Goal: Task Accomplishment & Management: Complete application form

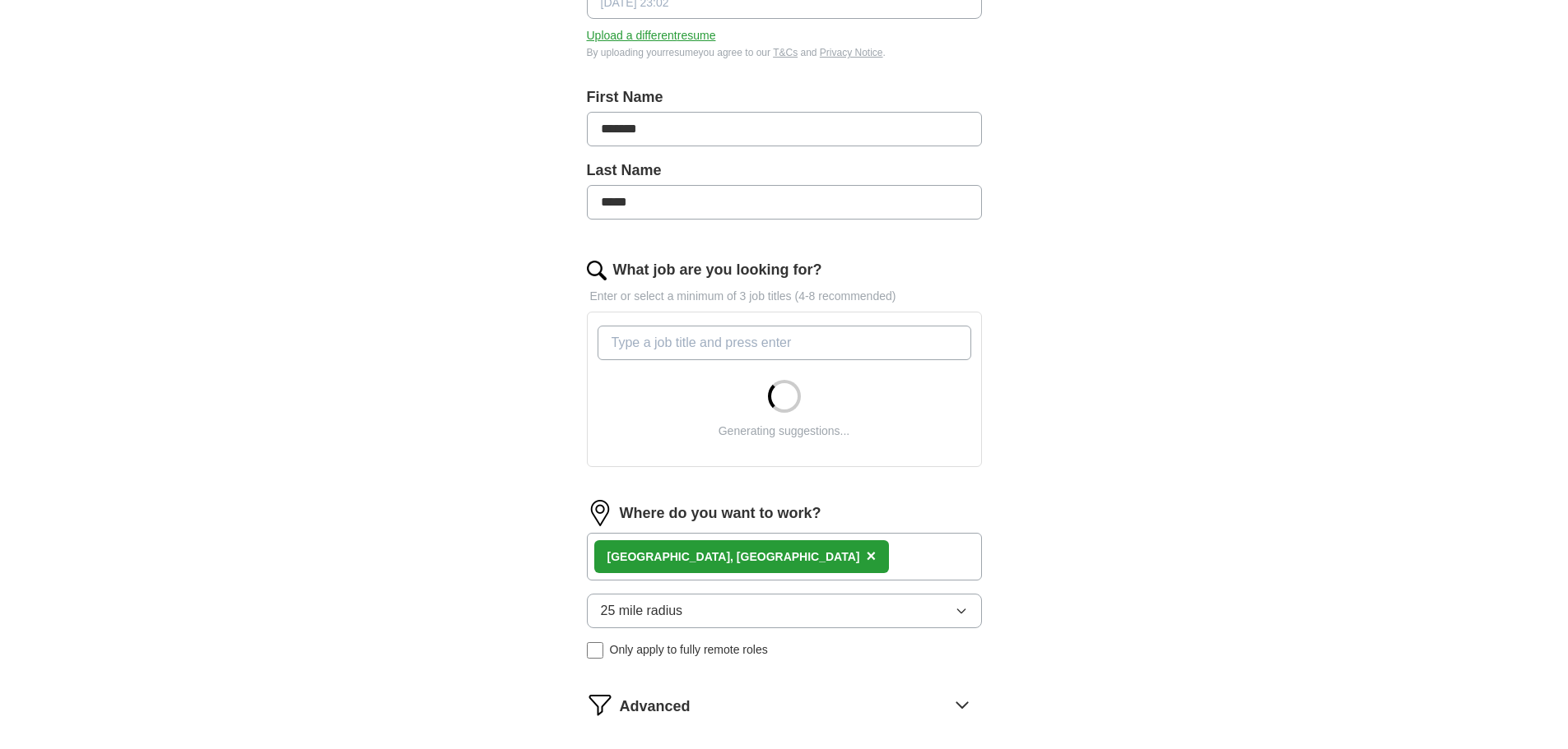
scroll to position [294, 0]
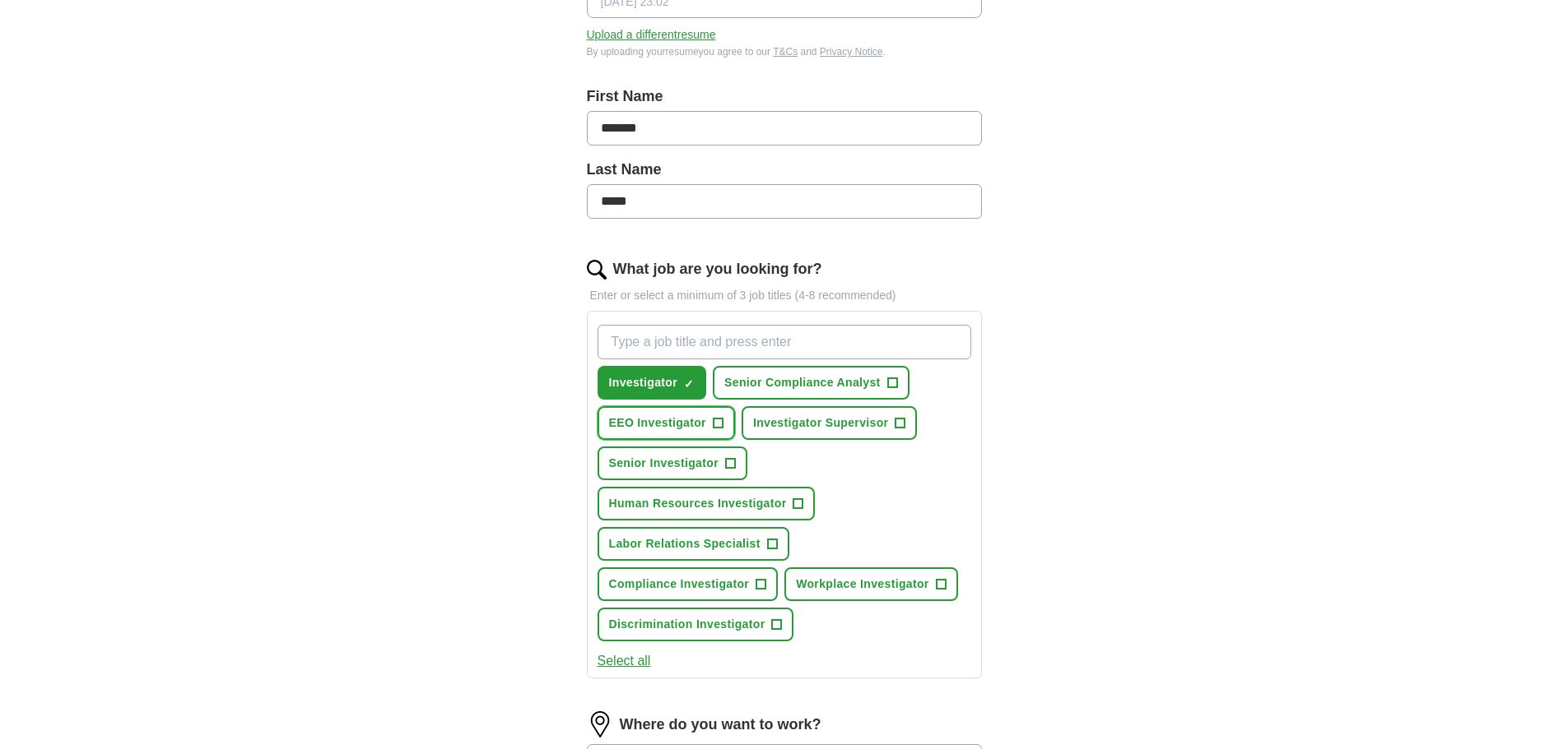
click at [716, 422] on span "+" at bounding box center [717, 423] width 10 height 13
click at [728, 464] on span "+" at bounding box center [730, 464] width 10 height 13
click at [799, 500] on span "+" at bounding box center [798, 504] width 10 height 13
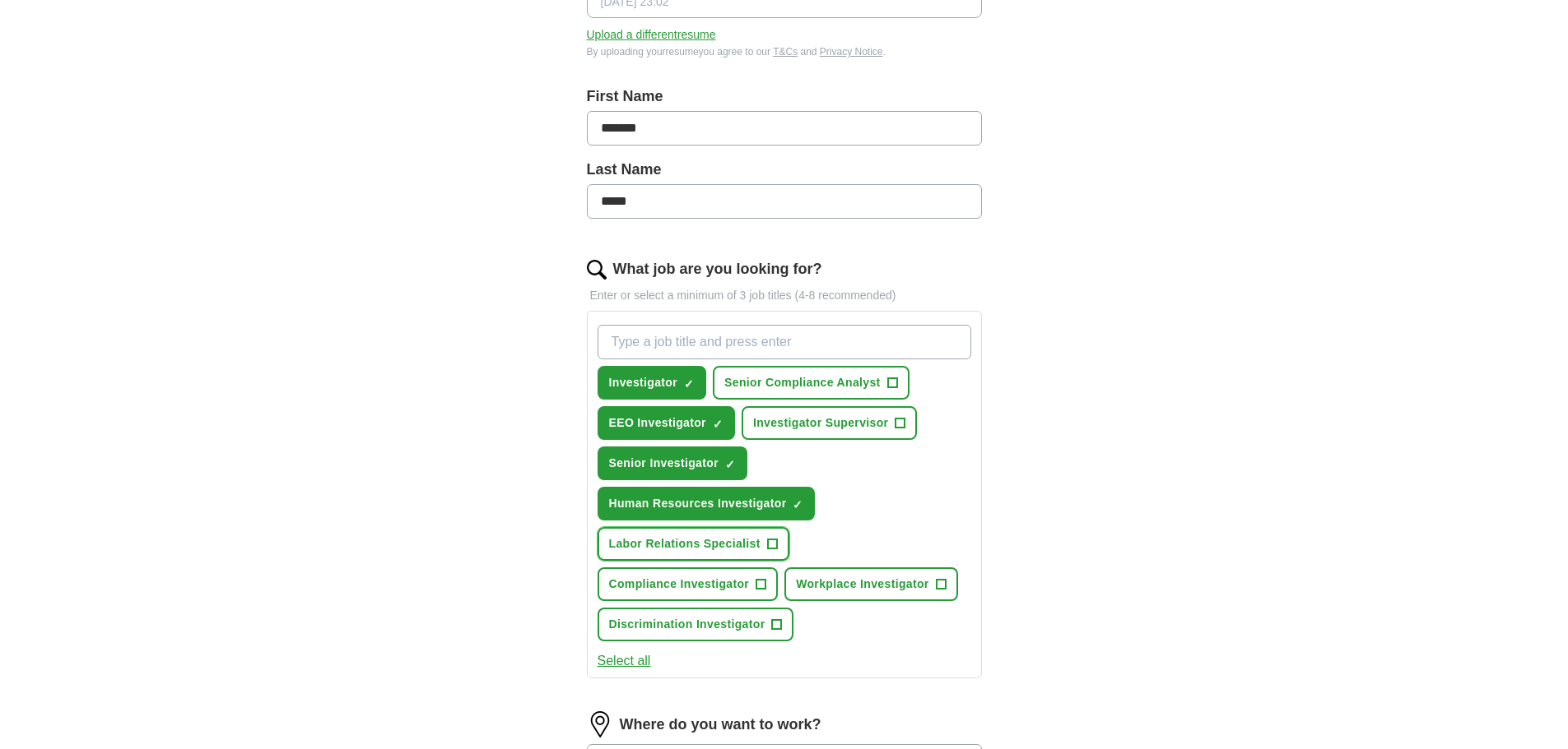
click at [769, 547] on span "+" at bounding box center [772, 544] width 10 height 13
click at [761, 582] on span "+" at bounding box center [761, 585] width 10 height 13
click at [939, 579] on span "+" at bounding box center [940, 585] width 10 height 13
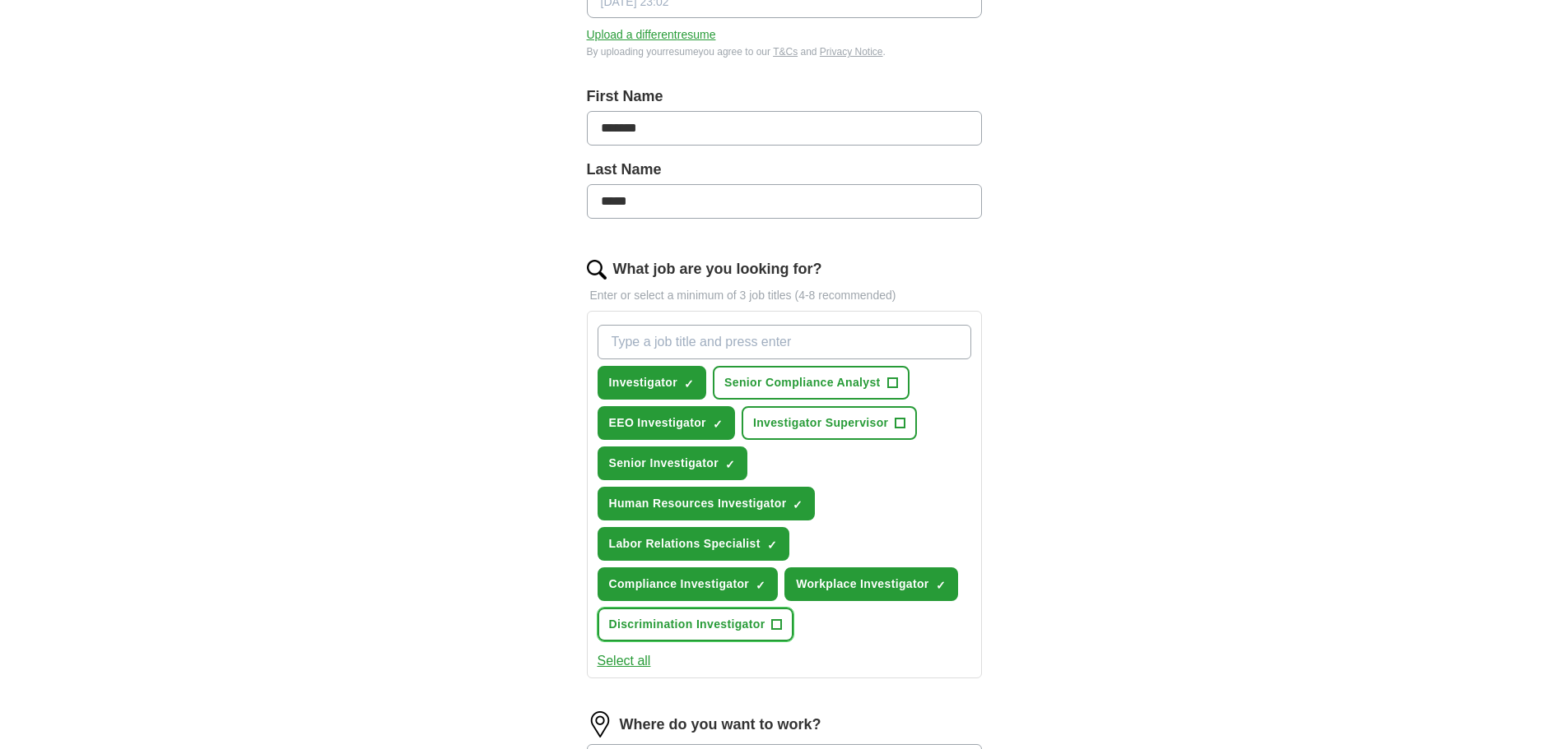
click at [772, 627] on span "+" at bounding box center [776, 624] width 10 height 13
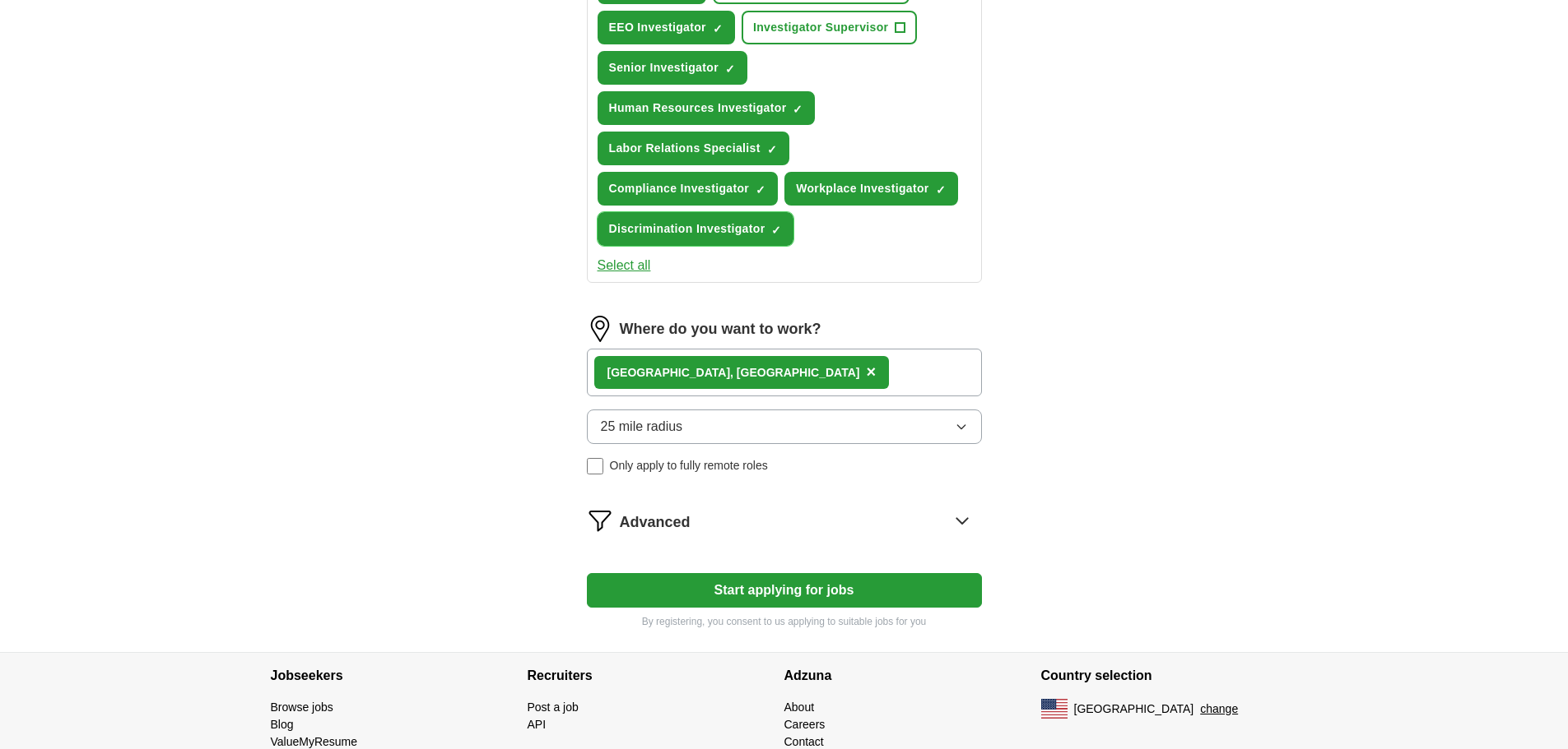
scroll to position [691, 0]
click at [646, 581] on button "Start applying for jobs" at bounding box center [784, 589] width 395 height 35
select select "**"
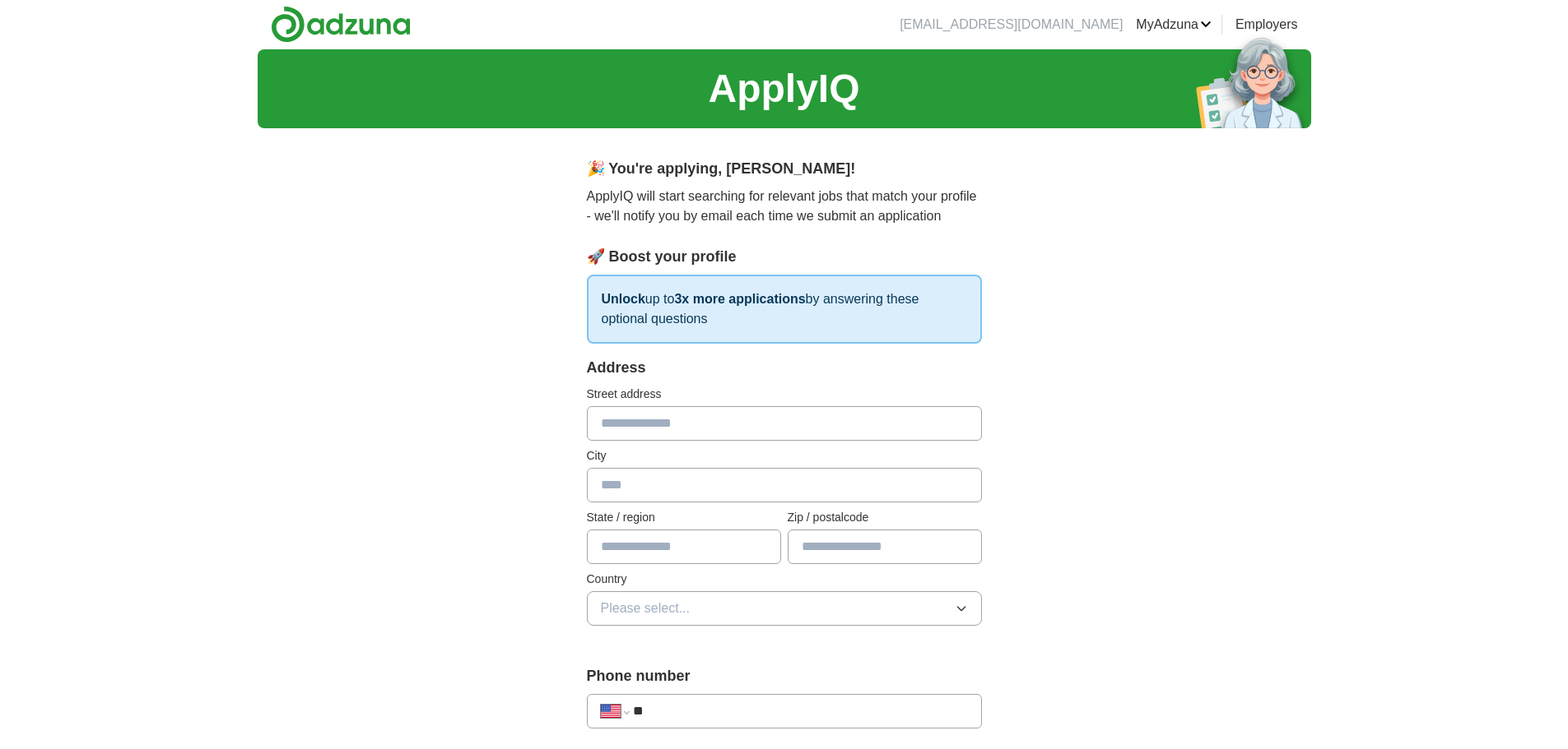
scroll to position [0, 0]
click at [628, 433] on input "text" at bounding box center [784, 424] width 395 height 35
type input "**********"
type input "**"
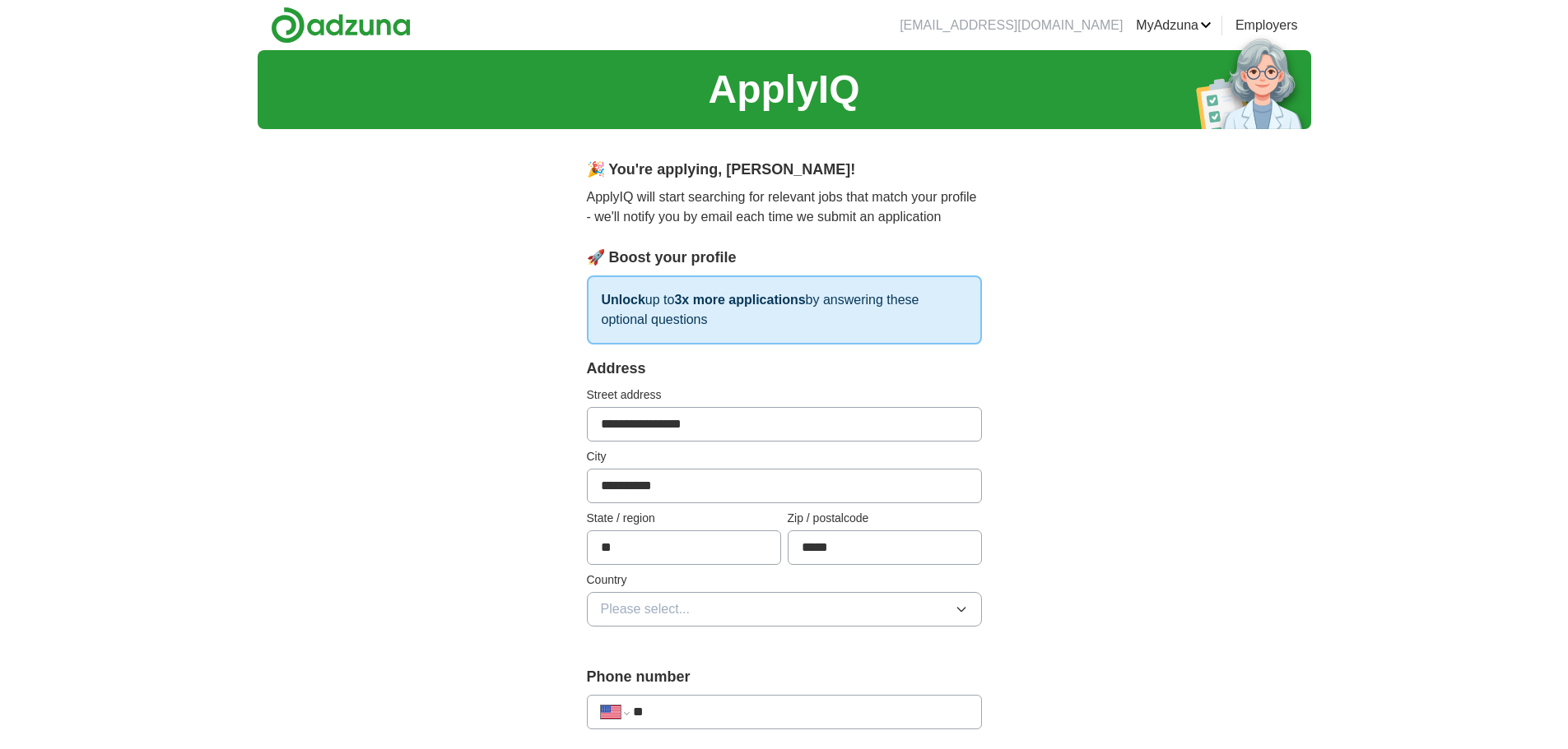
type input "*****"
click at [662, 603] on span "Please select..." at bounding box center [645, 609] width 90 height 20
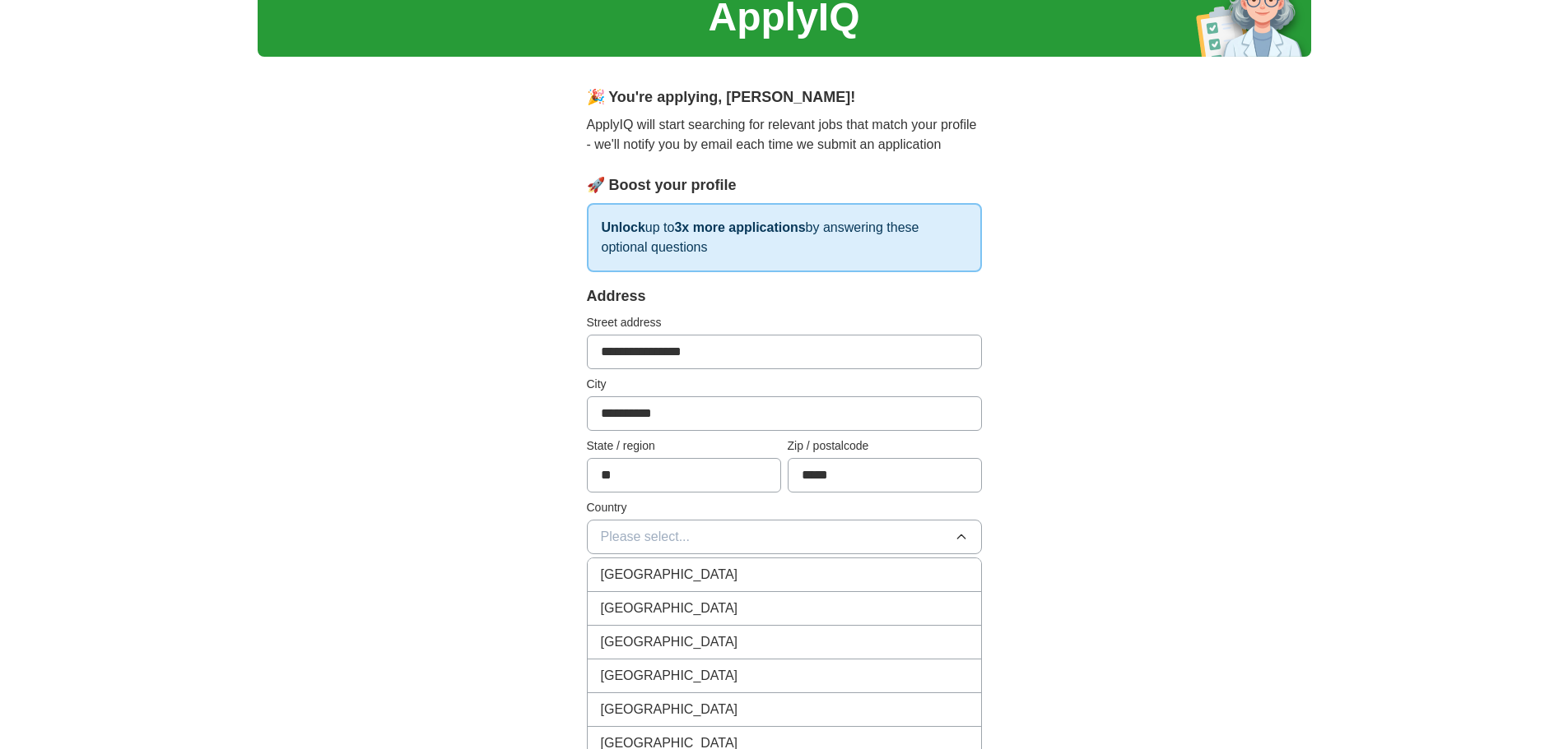
scroll to position [74, 0]
click at [662, 603] on span "[GEOGRAPHIC_DATA]" at bounding box center [669, 608] width 137 height 20
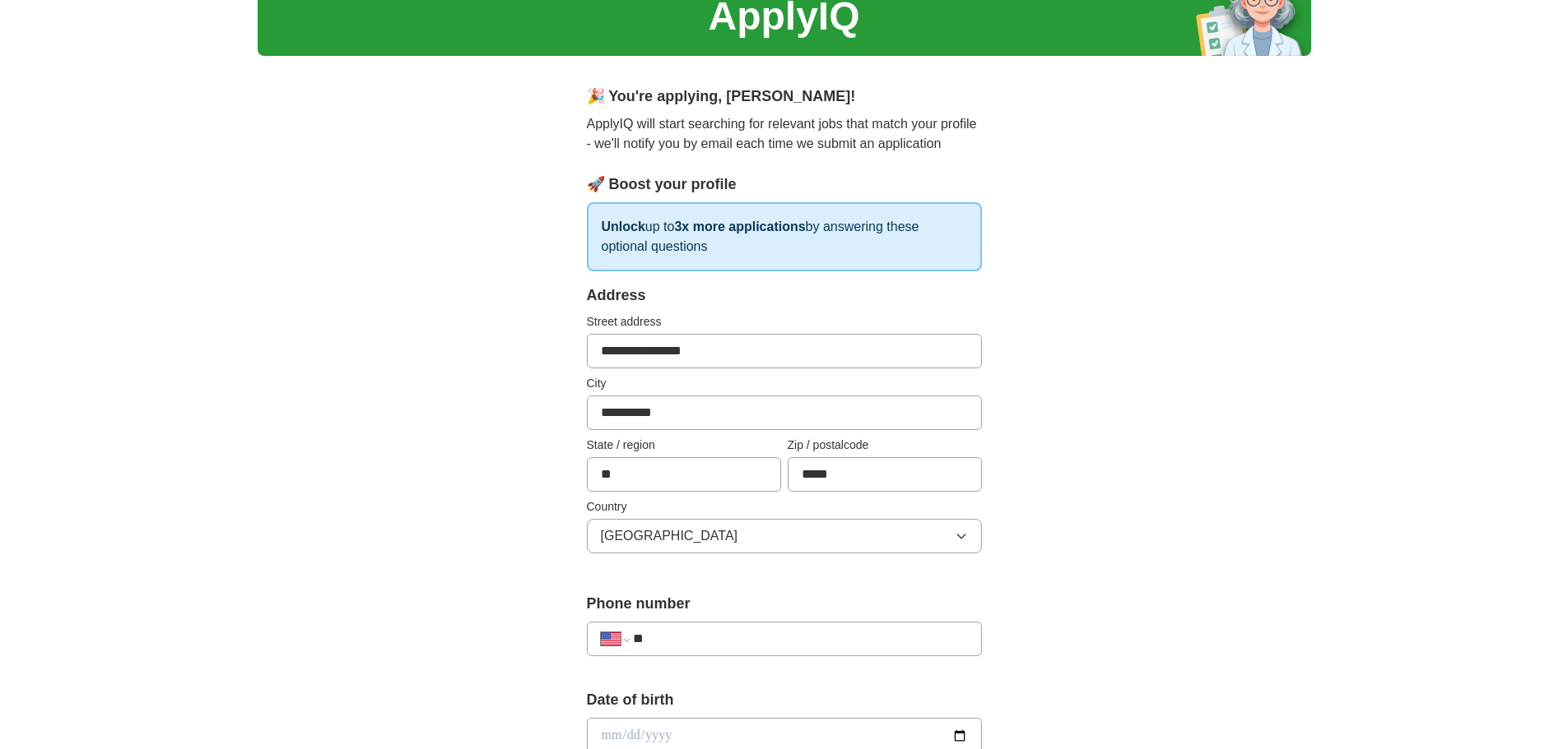
click at [678, 648] on input "**" at bounding box center [800, 639] width 334 height 20
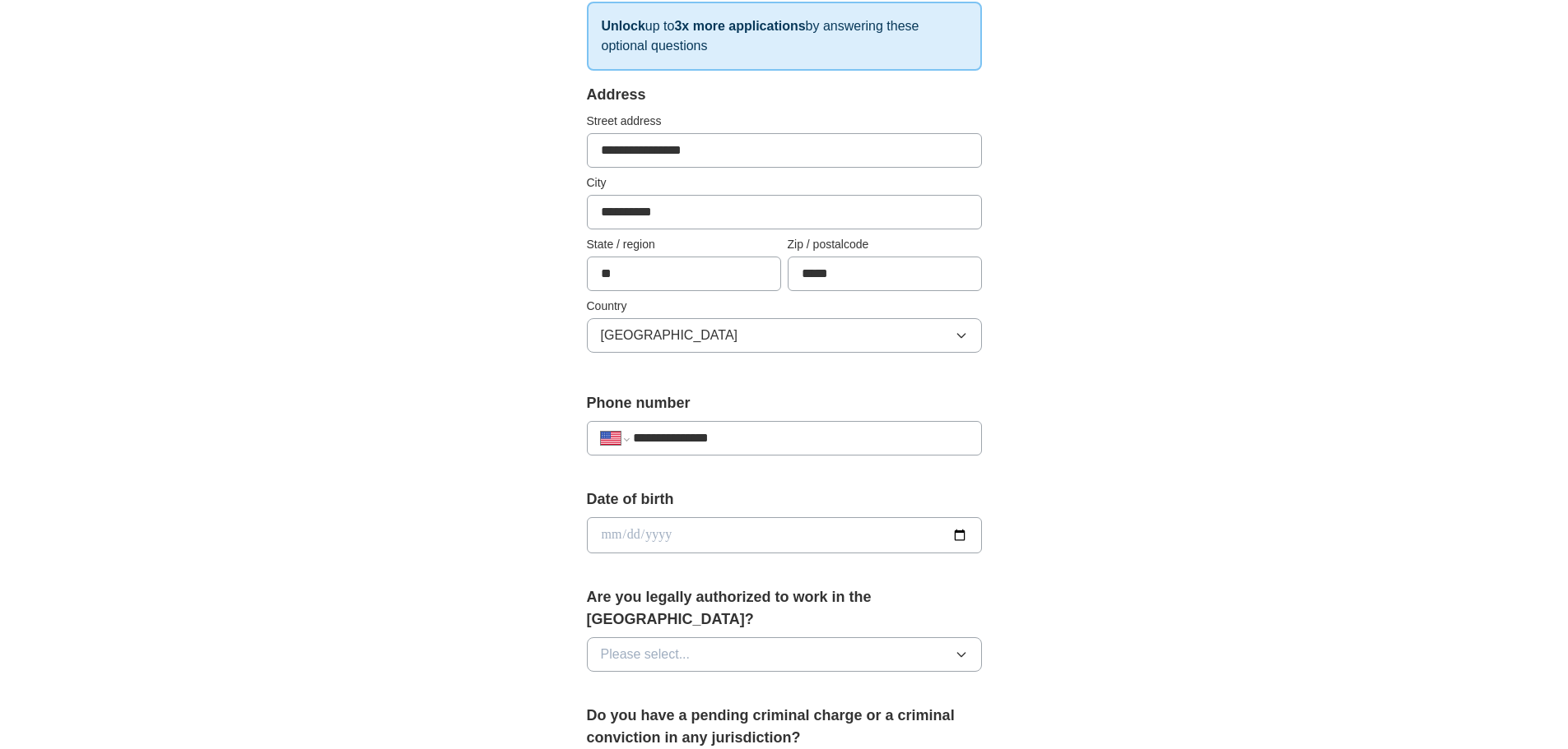
scroll to position [284, 0]
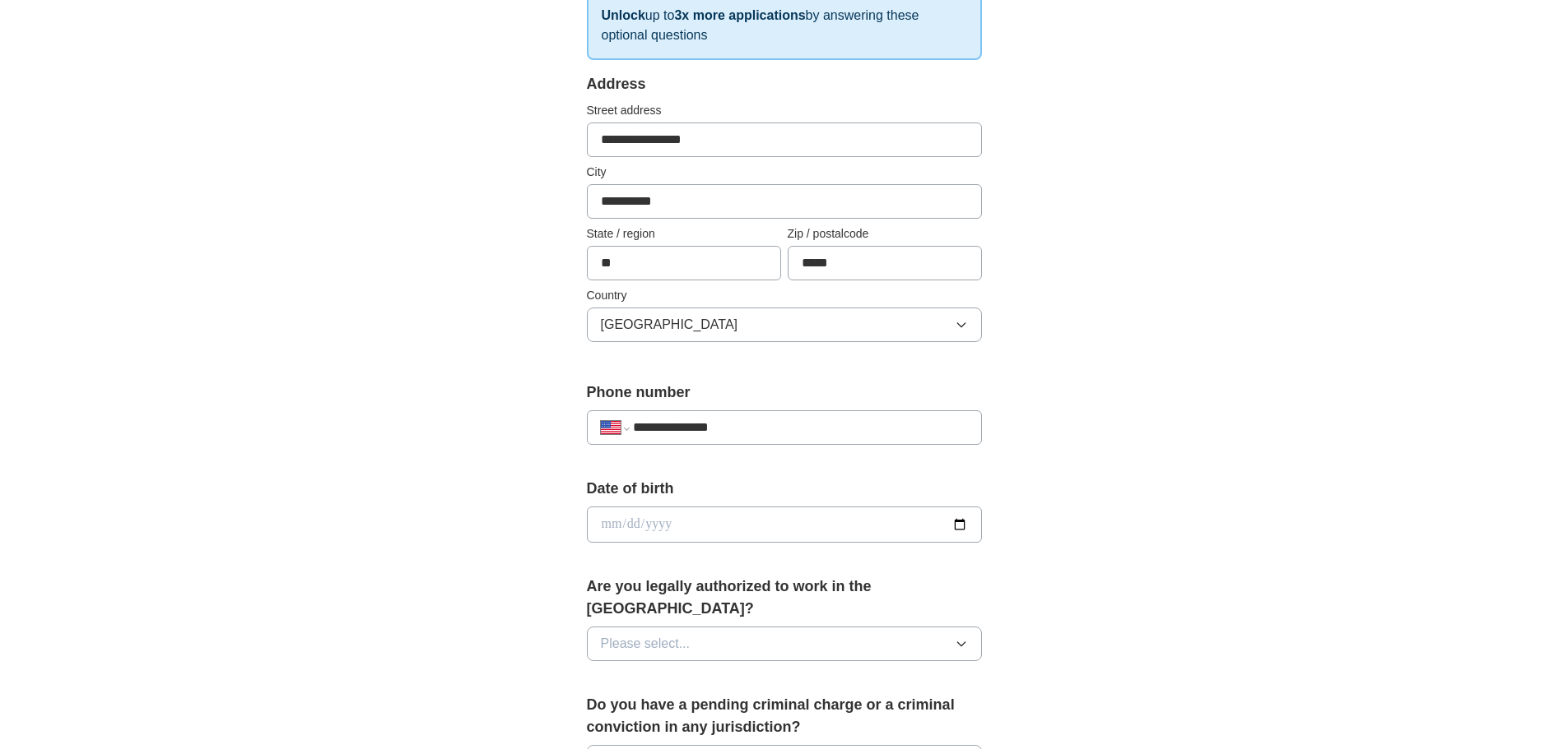
type input "**********"
click at [847, 527] on input "date" at bounding box center [784, 525] width 395 height 36
type input "**********"
click at [827, 627] on button "Please select..." at bounding box center [784, 644] width 395 height 35
click at [670, 672] on div "Yes" at bounding box center [784, 682] width 367 height 20
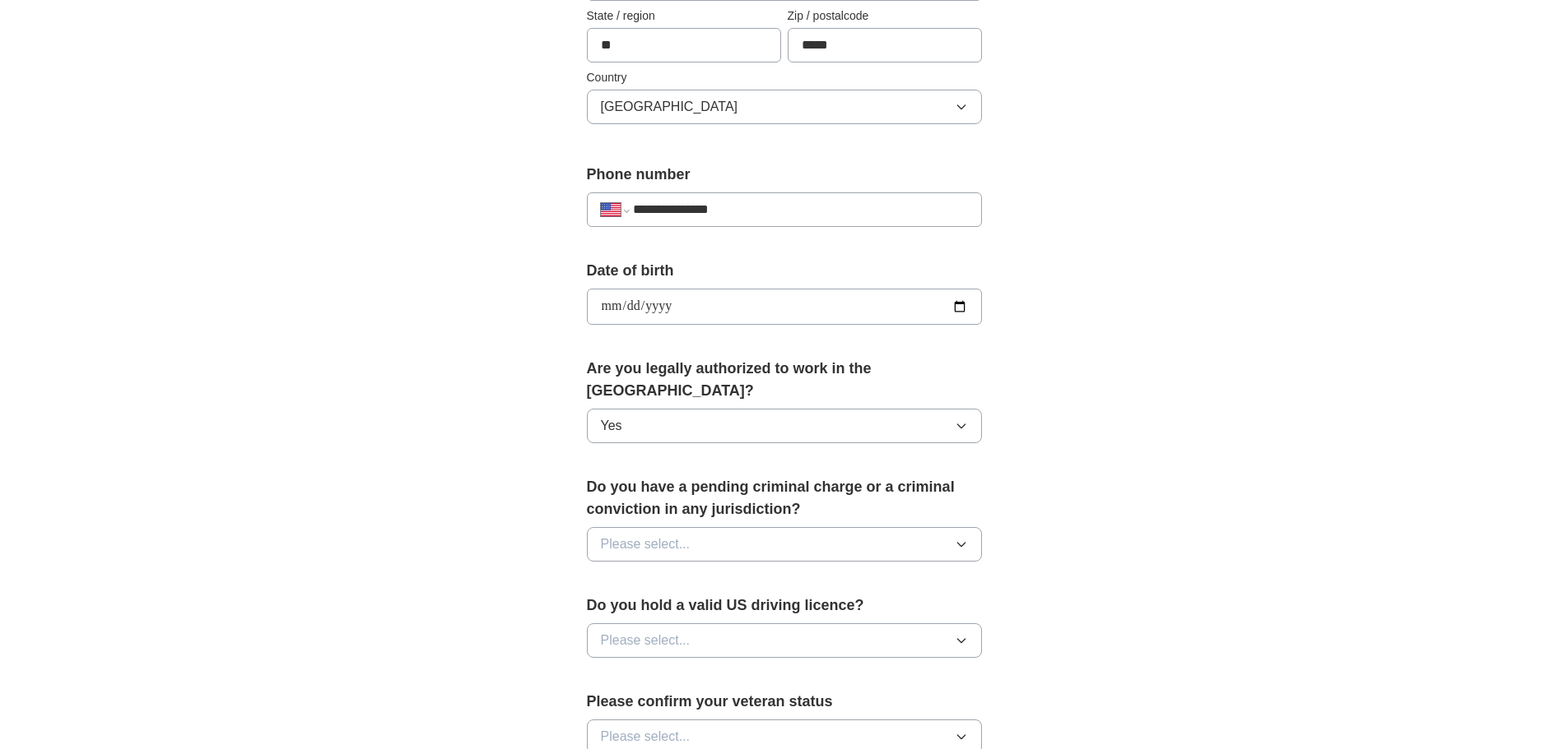
scroll to position [503, 0]
click at [636, 534] on span "Please select..." at bounding box center [645, 544] width 90 height 20
click at [638, 605] on div "No" at bounding box center [784, 615] width 367 height 20
click at [611, 623] on button "Please select..." at bounding box center [784, 640] width 395 height 35
click at [621, 667] on span "Yes" at bounding box center [611, 677] width 22 height 20
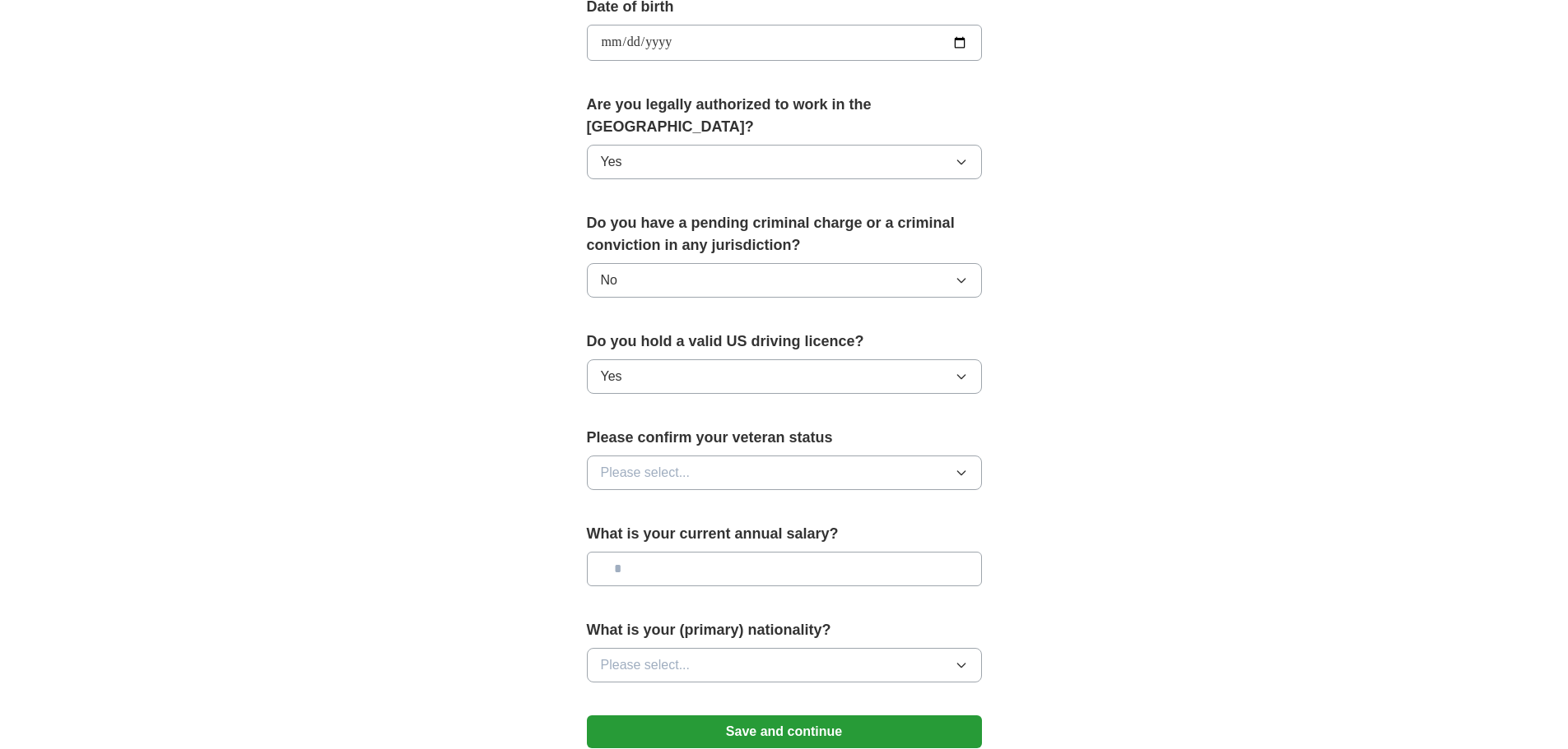
scroll to position [779, 0]
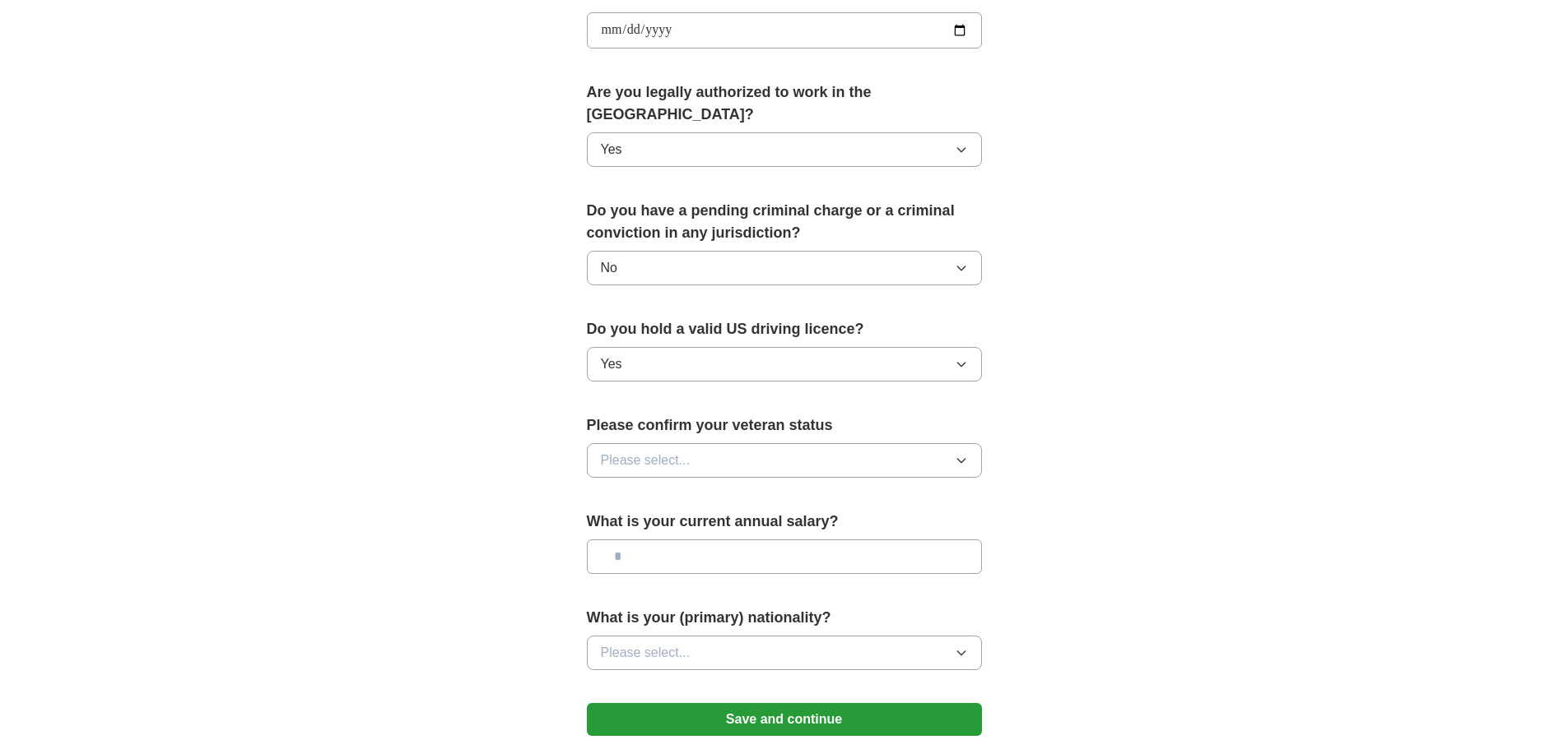
click at [653, 539] on input "text" at bounding box center [784, 556] width 395 height 35
click at [754, 443] on button "Please select..." at bounding box center [784, 460] width 395 height 35
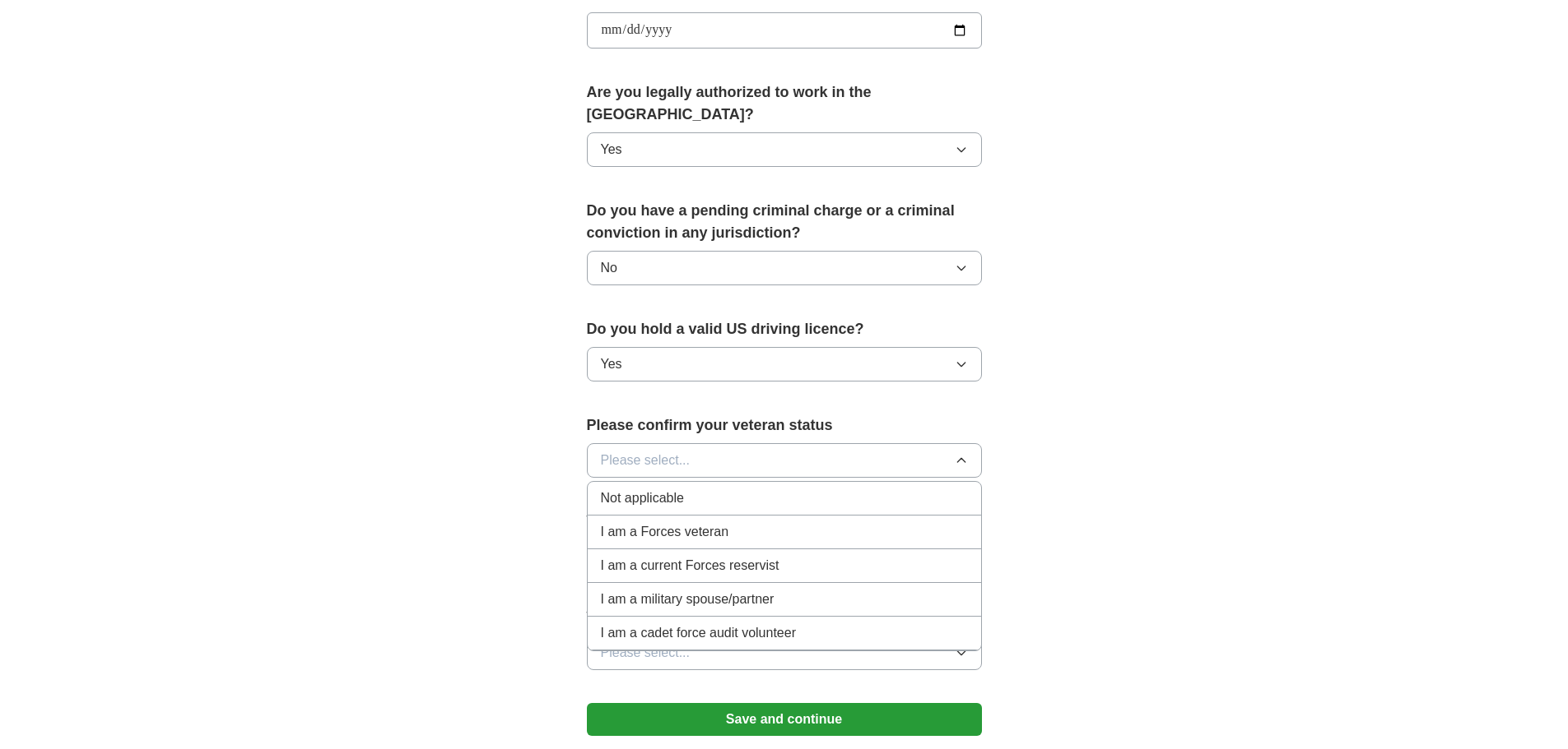
click at [801, 522] on div "I am a Forces veteran" at bounding box center [784, 532] width 367 height 20
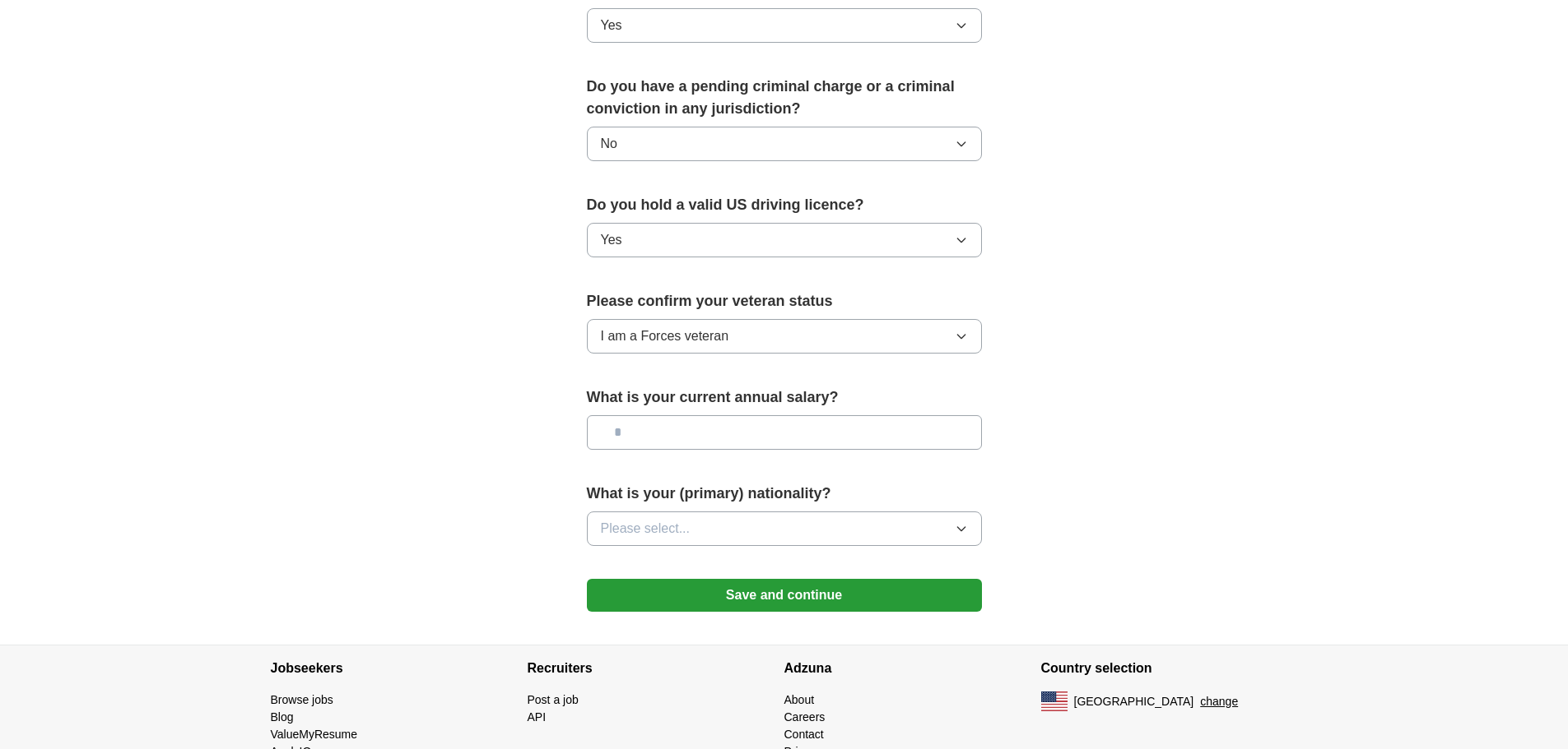
scroll to position [908, 0]
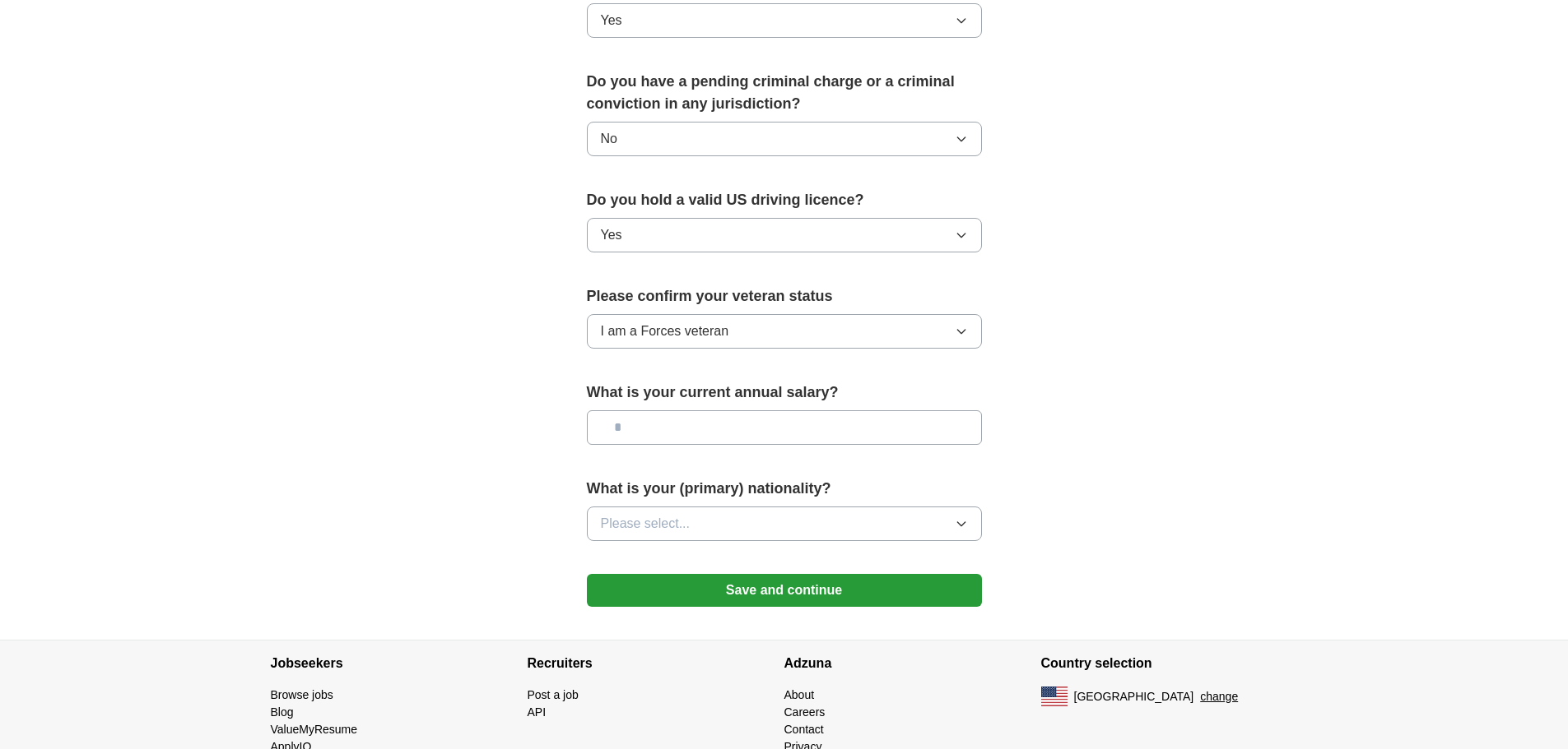
click at [641, 514] on span "Please select..." at bounding box center [645, 524] width 90 height 20
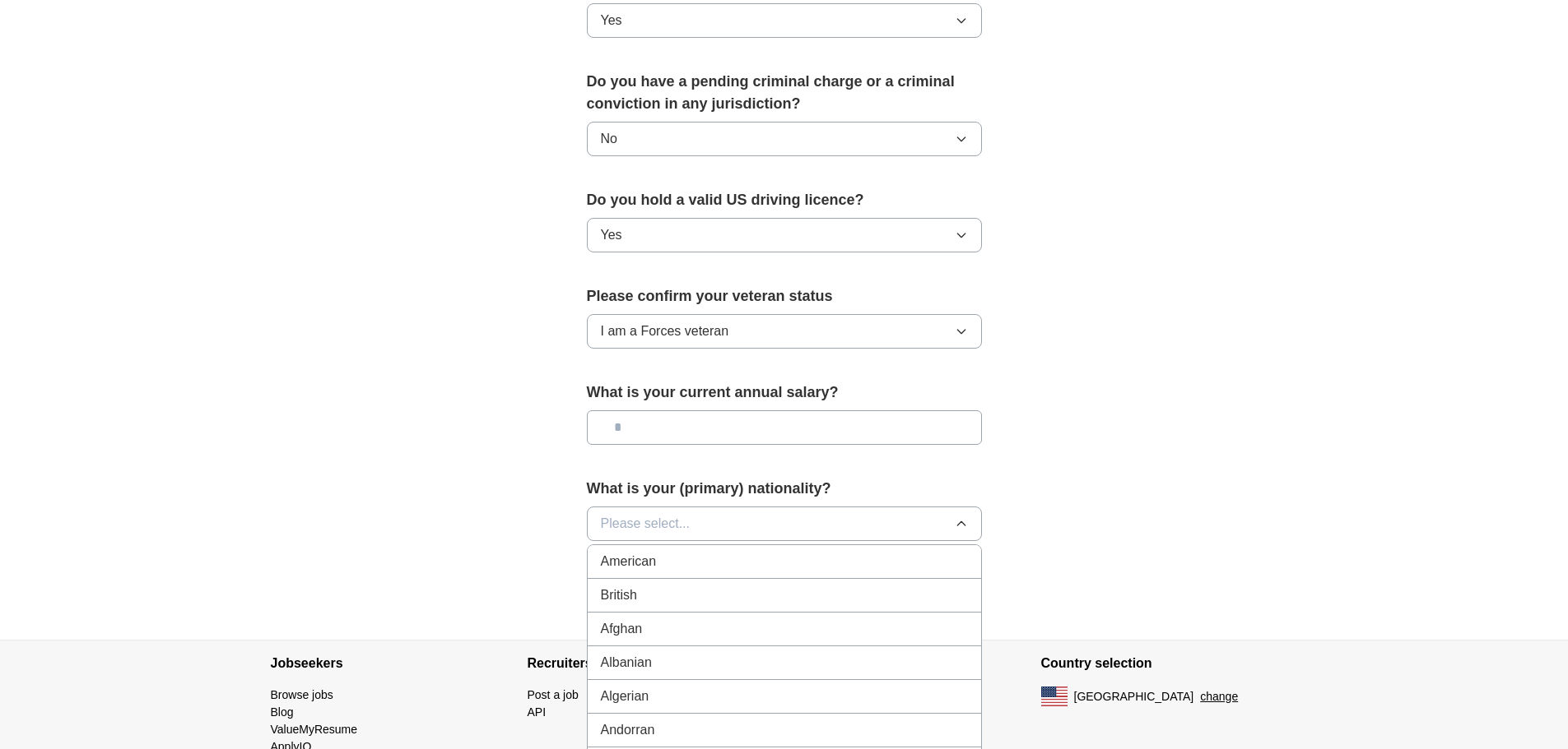
click at [678, 545] on li "American" at bounding box center [784, 562] width 393 height 34
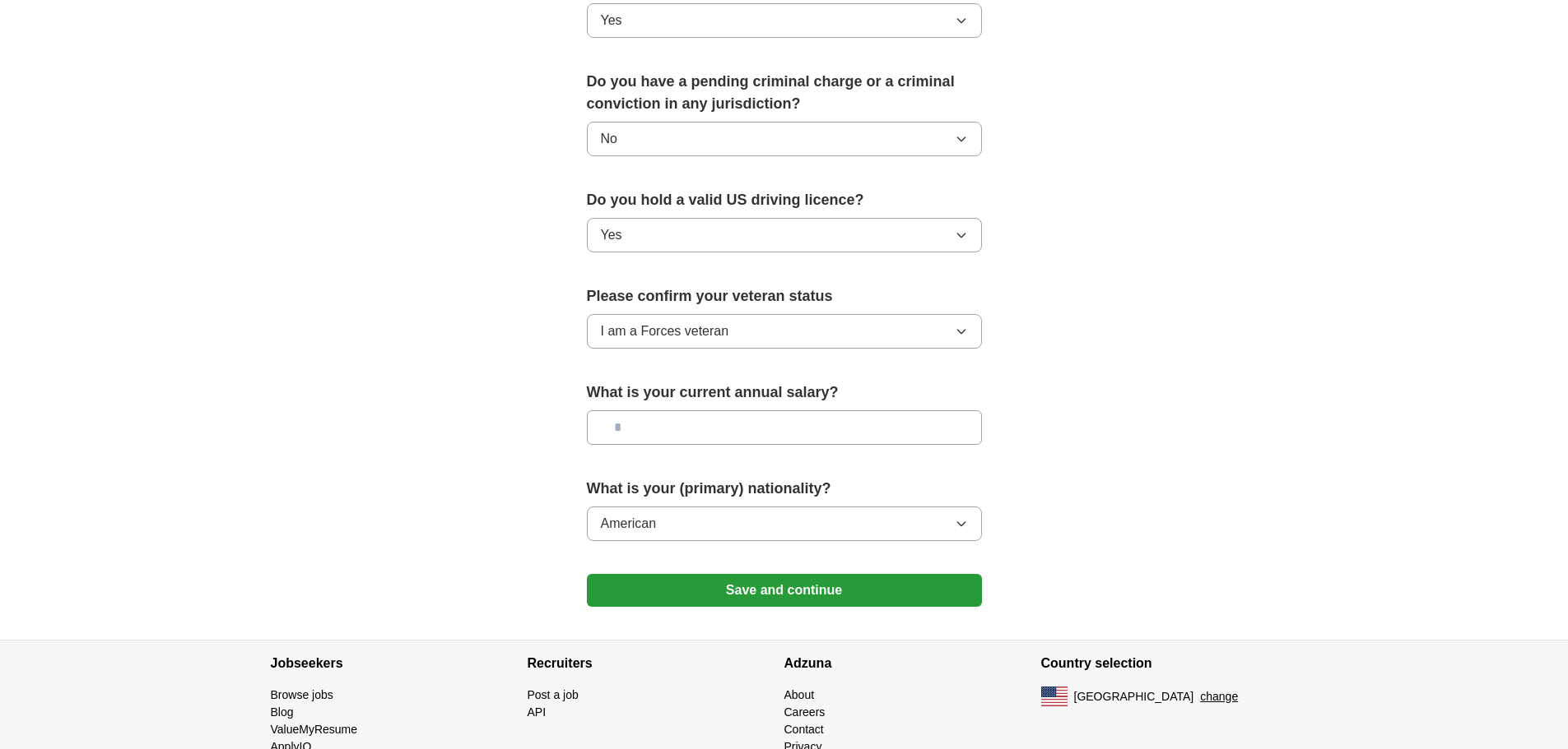
click at [686, 411] on input "text" at bounding box center [784, 428] width 395 height 35
type input "********"
click at [688, 574] on button "Save and continue" at bounding box center [784, 590] width 395 height 33
